Goal: Task Accomplishment & Management: Complete application form

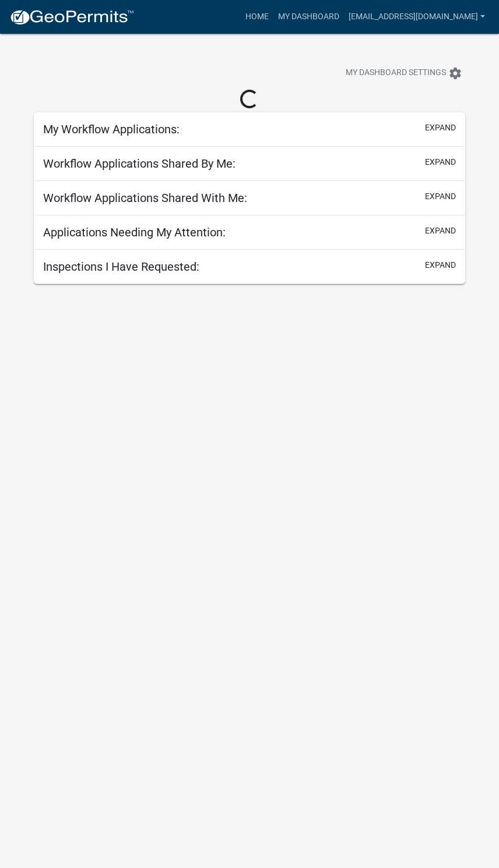
scroll to position [0, 46]
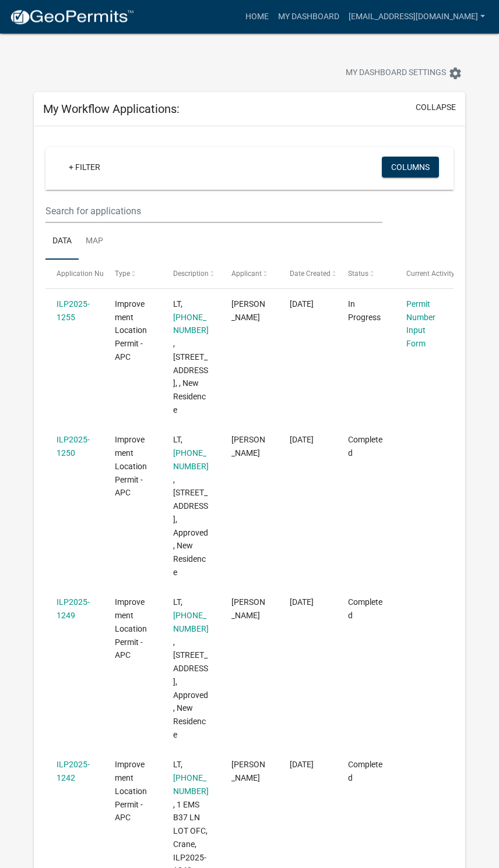
scroll to position [1, 0]
click at [410, 318] on link "Permit Number Input Form" at bounding box center [420, 323] width 29 height 49
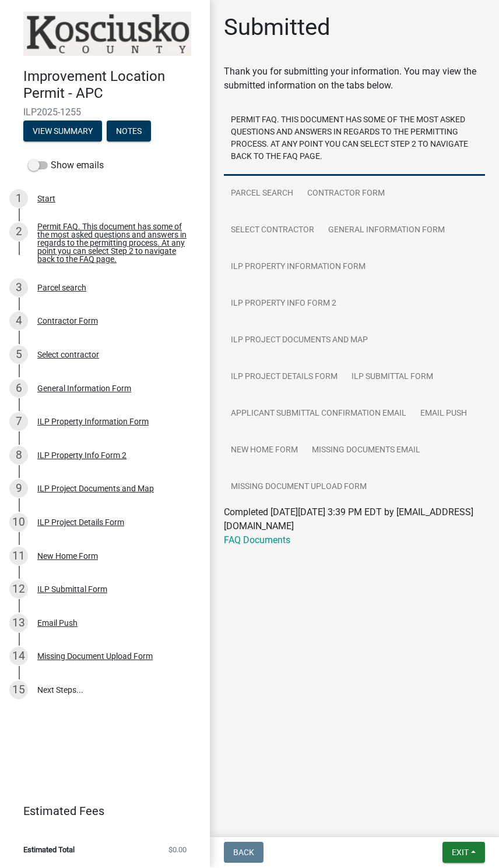
click at [91, 653] on div "Missing Document Upload Form" at bounding box center [94, 657] width 115 height 8
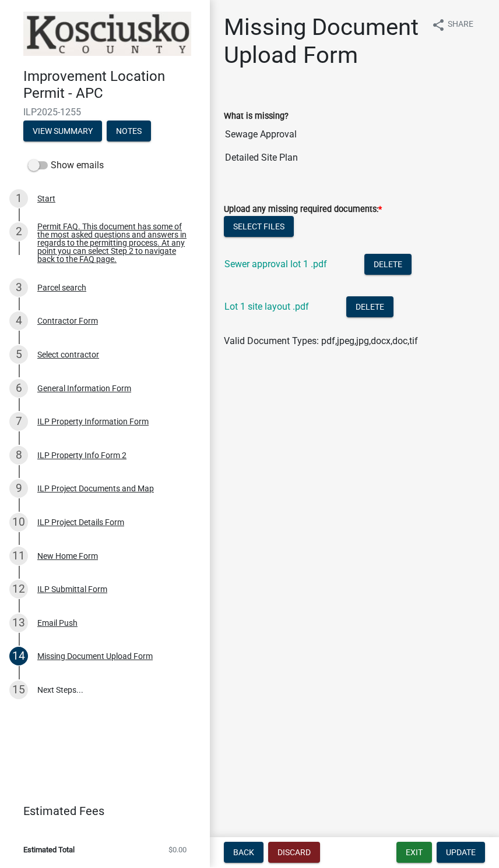
click at [273, 304] on link "Lot 1 site layout .pdf" at bounding box center [266, 307] width 84 height 11
click at [279, 264] on link "Sewer approval lot 1 .pdf" at bounding box center [275, 264] width 103 height 11
click at [410, 851] on button "Exit" at bounding box center [414, 853] width 36 height 21
